Goal: Transaction & Acquisition: Download file/media

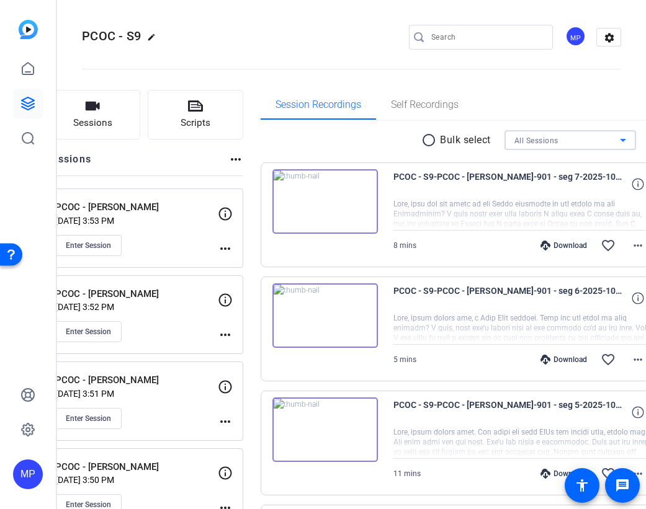
click at [567, 138] on div "All Sessions" at bounding box center [566, 141] width 105 height 16
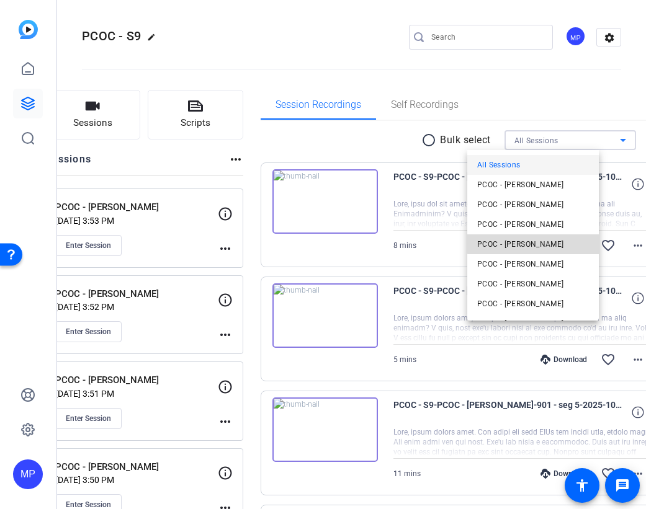
click at [543, 244] on span "PCOC - [PERSON_NAME]" at bounding box center [520, 244] width 87 height 15
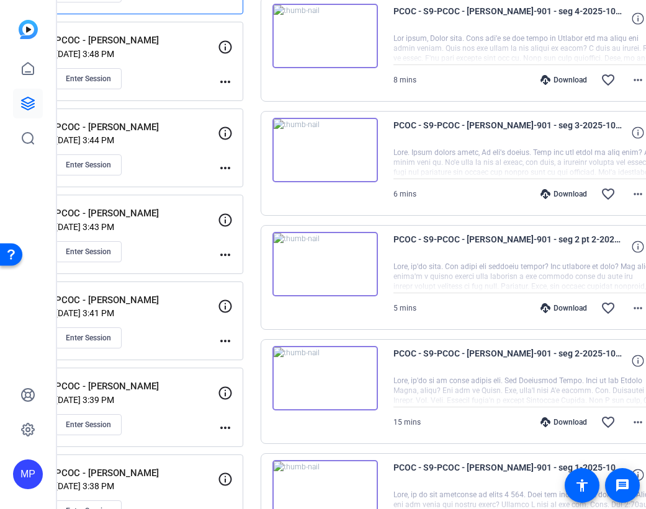
scroll to position [899, 0]
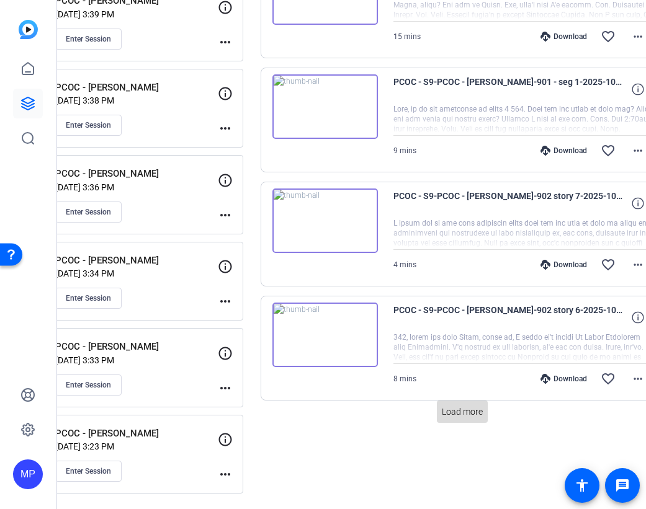
click at [463, 412] on span "Load more" at bounding box center [462, 412] width 41 height 13
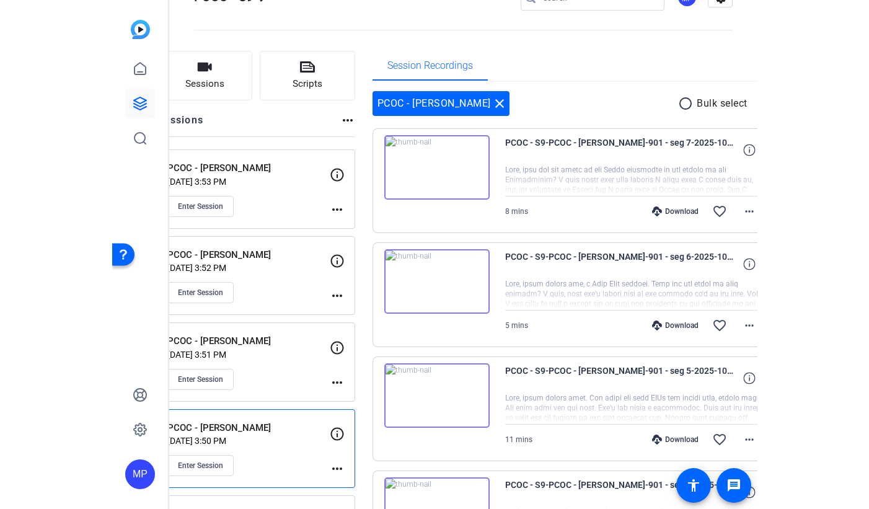
scroll to position [0, 0]
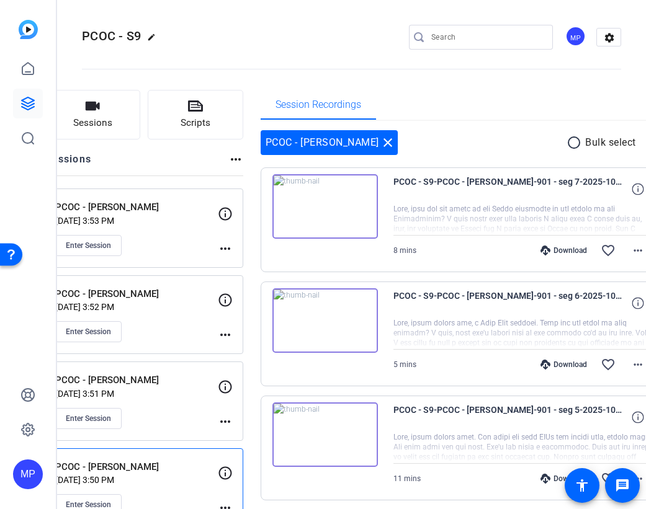
click at [566, 143] on mat-icon "radio_button_unchecked" at bounding box center [575, 142] width 19 height 15
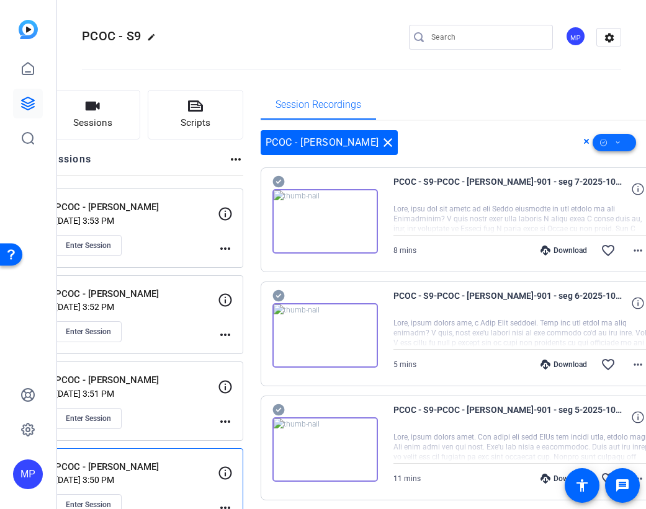
click at [592, 142] on span at bounding box center [613, 143] width 43 height 30
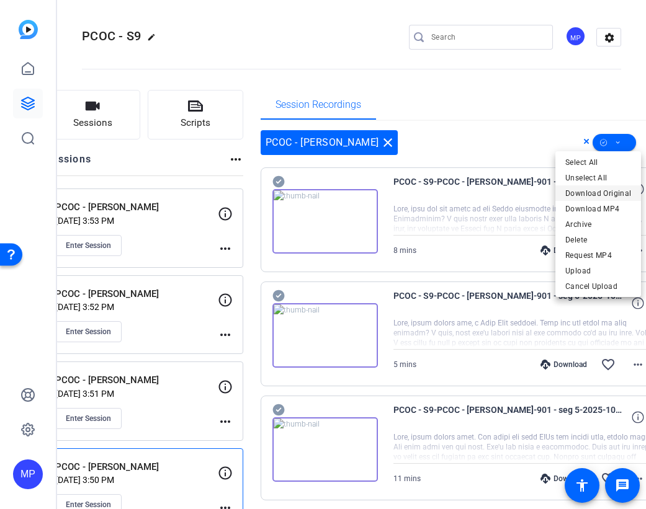
click at [583, 193] on span "Download Original" at bounding box center [598, 193] width 66 height 15
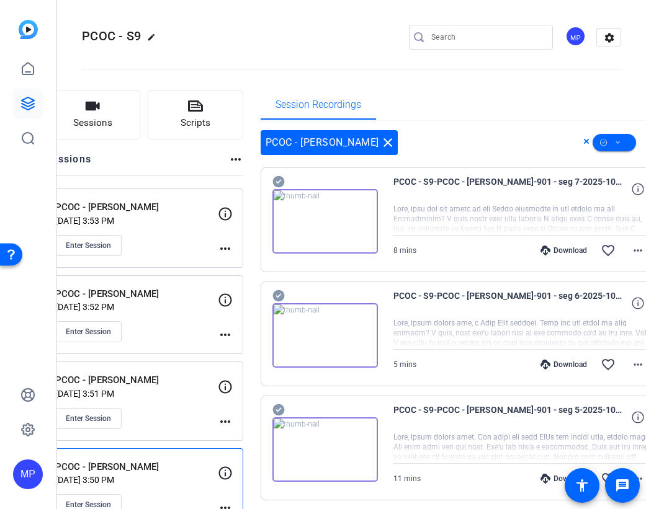
click at [528, 66] on openreel-divider-bar at bounding box center [351, 66] width 539 height 38
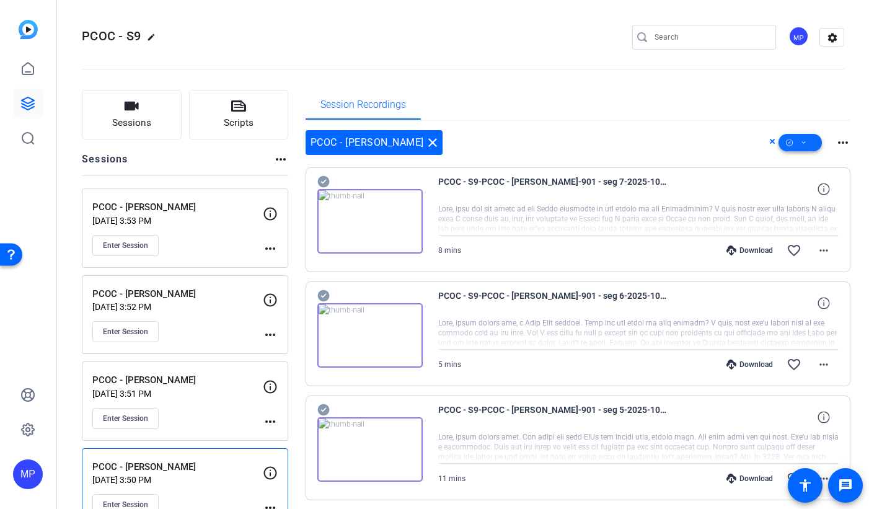
click at [645, 140] on icon at bounding box center [804, 143] width 6 height 16
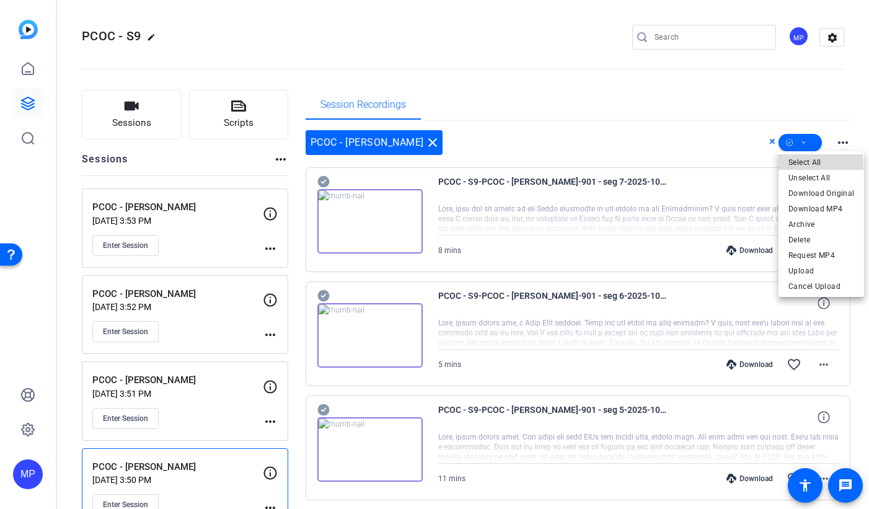
click at [645, 164] on span "Select All" at bounding box center [822, 162] width 66 height 15
click at [645, 193] on span "Download Original" at bounding box center [822, 193] width 66 height 15
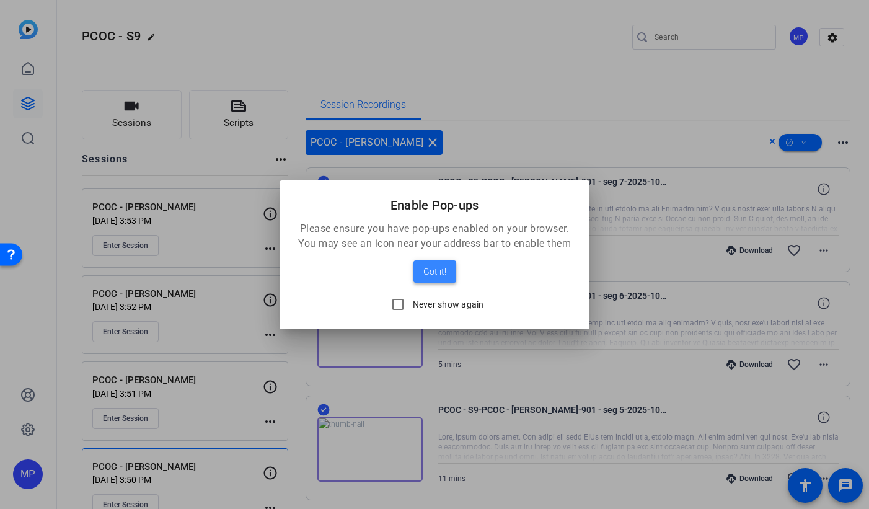
click at [446, 271] on span at bounding box center [435, 272] width 43 height 30
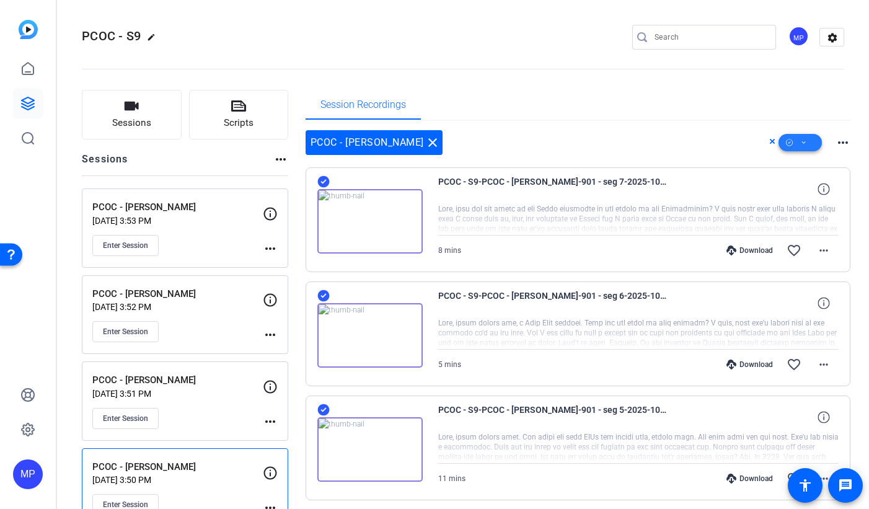
click at [645, 140] on span at bounding box center [800, 143] width 43 height 30
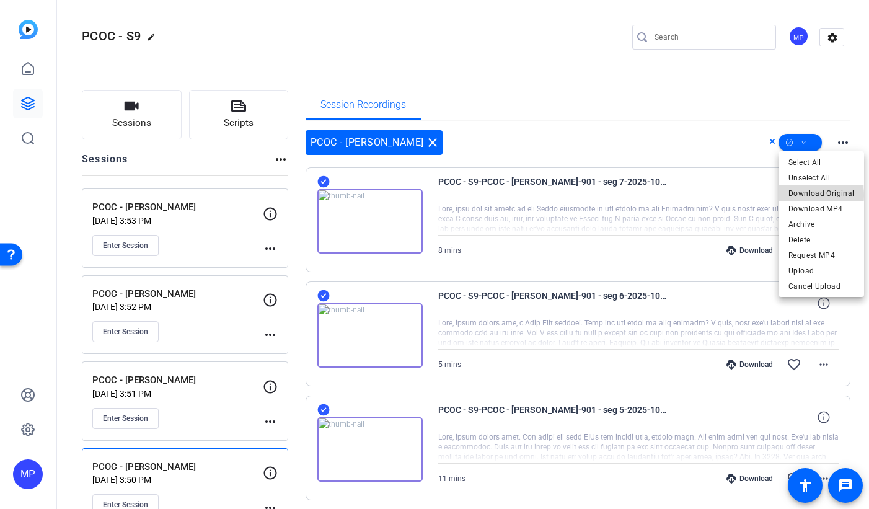
click at [645, 195] on span "Download Original" at bounding box center [822, 193] width 66 height 15
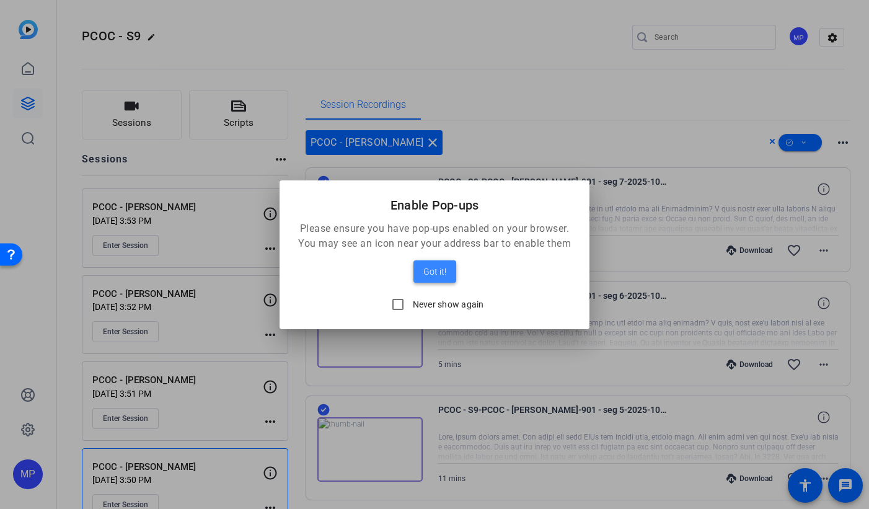
click at [432, 271] on span "Got it!" at bounding box center [435, 271] width 23 height 15
